Goal: Find specific page/section: Find specific page/section

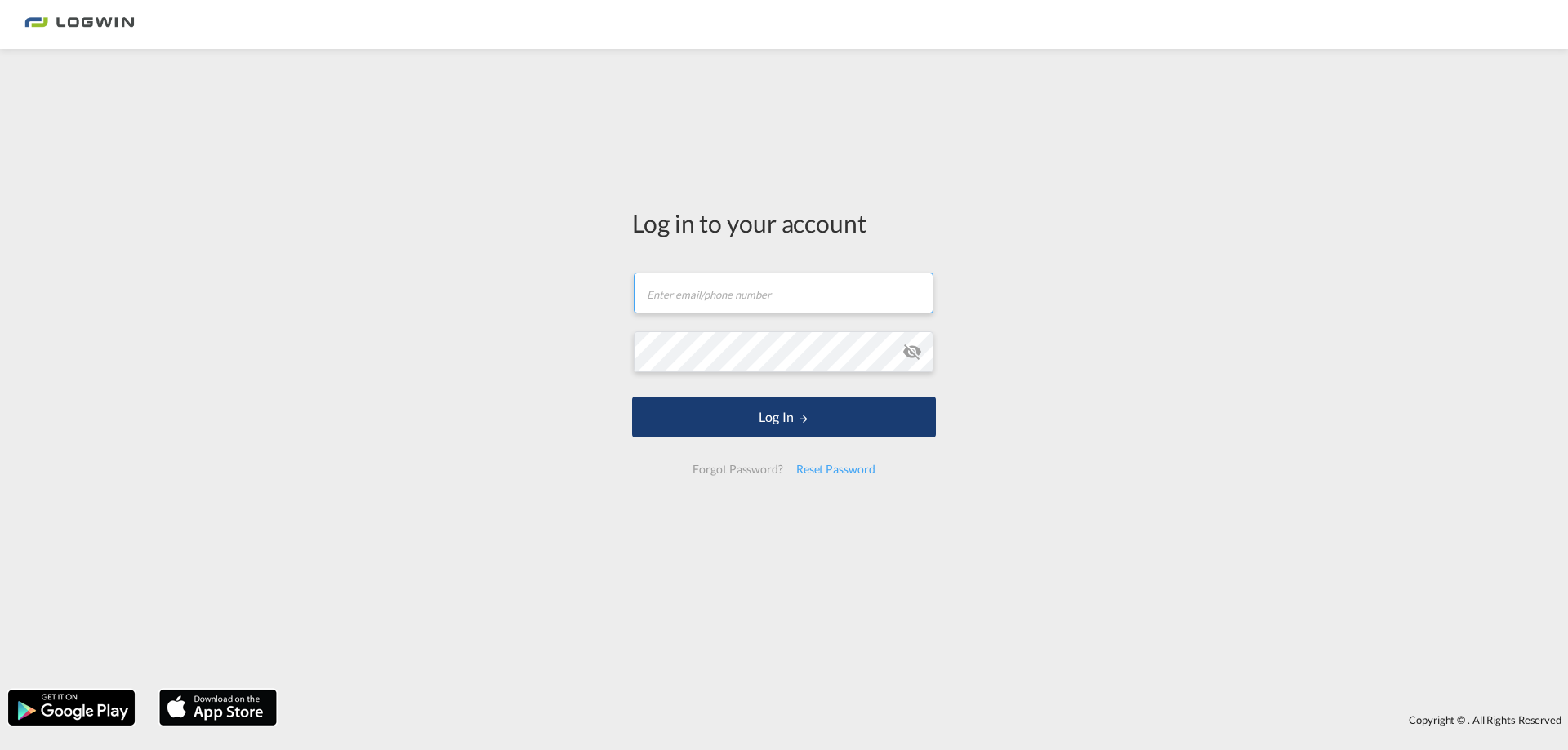
type input "[PERSON_NAME][EMAIL_ADDRESS][PERSON_NAME][DOMAIN_NAME]"
click at [759, 434] on button "Log In" at bounding box center [783, 417] width 304 height 41
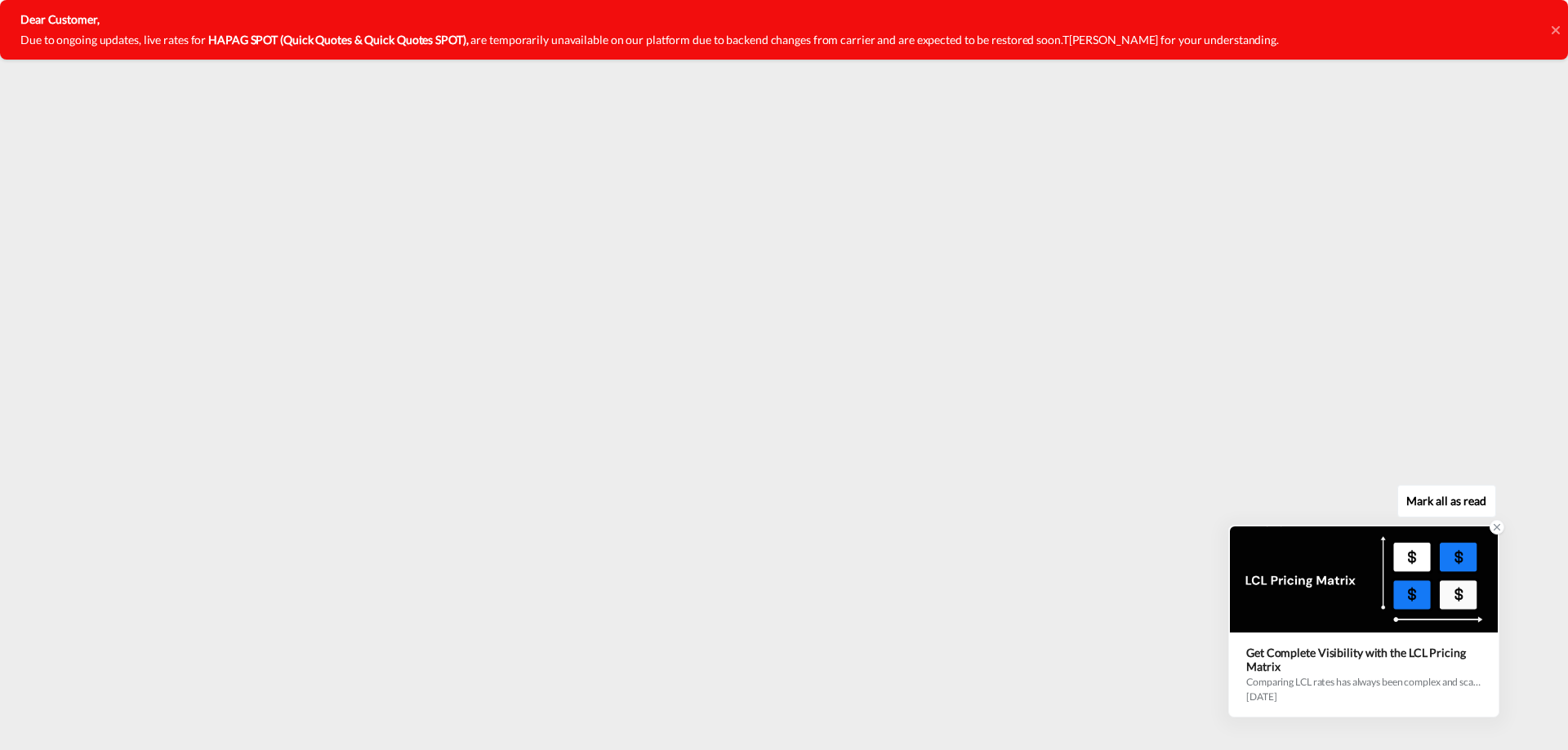
click at [1497, 527] on icon at bounding box center [1497, 527] width 6 height 6
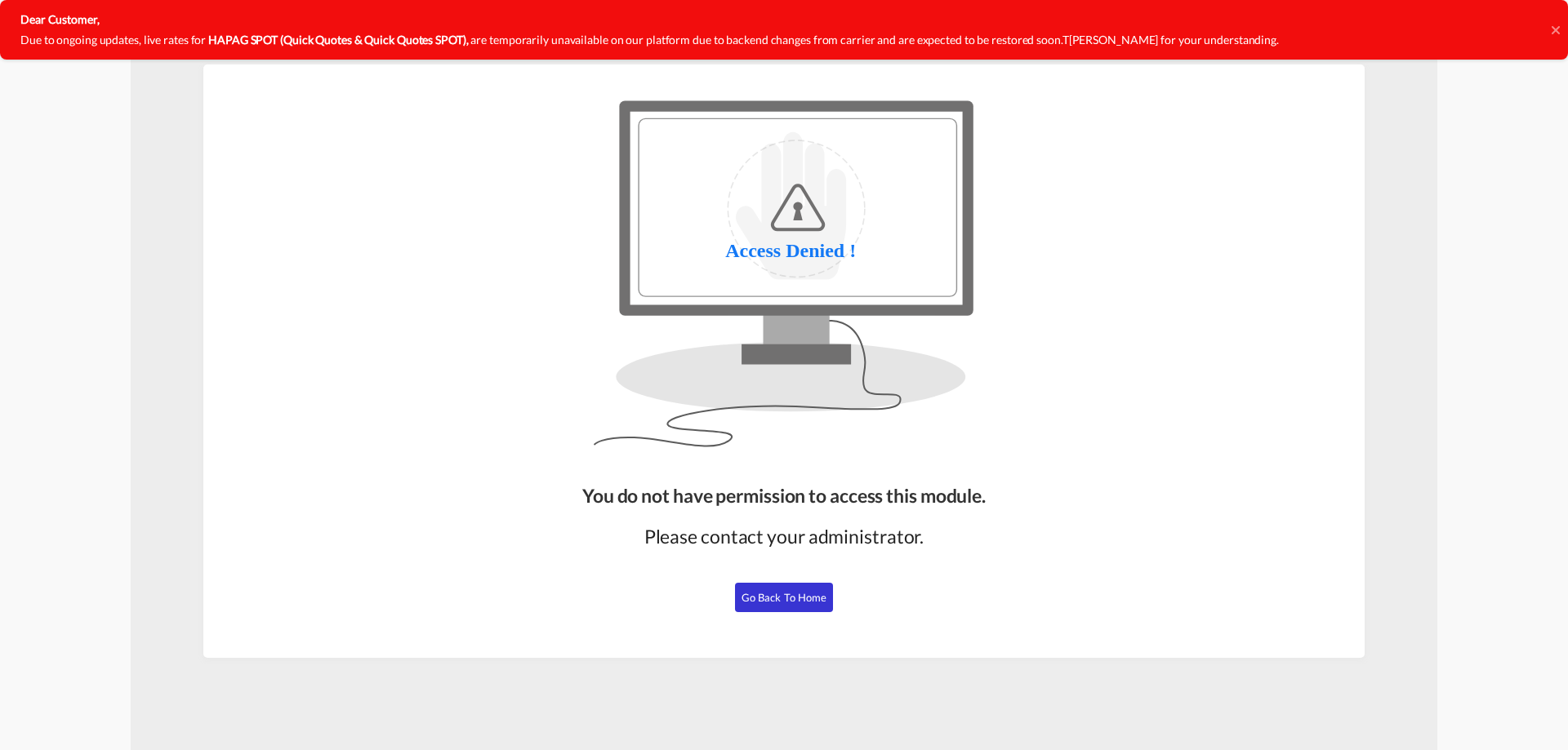
click at [774, 596] on span "Go Back to Home" at bounding box center [784, 597] width 86 height 13
